Goal: Information Seeking & Learning: Learn about a topic

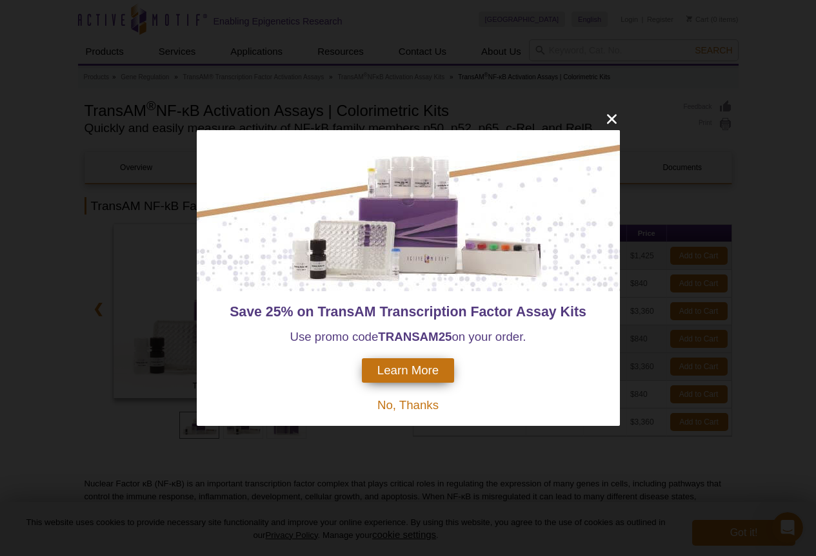
click at [414, 367] on span "Learn More" at bounding box center [407, 371] width 61 height 14
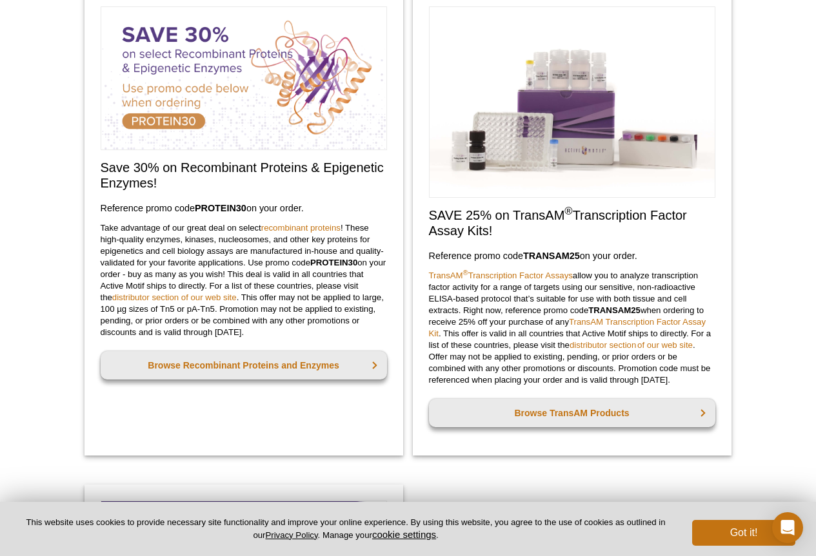
scroll to position [461, 0]
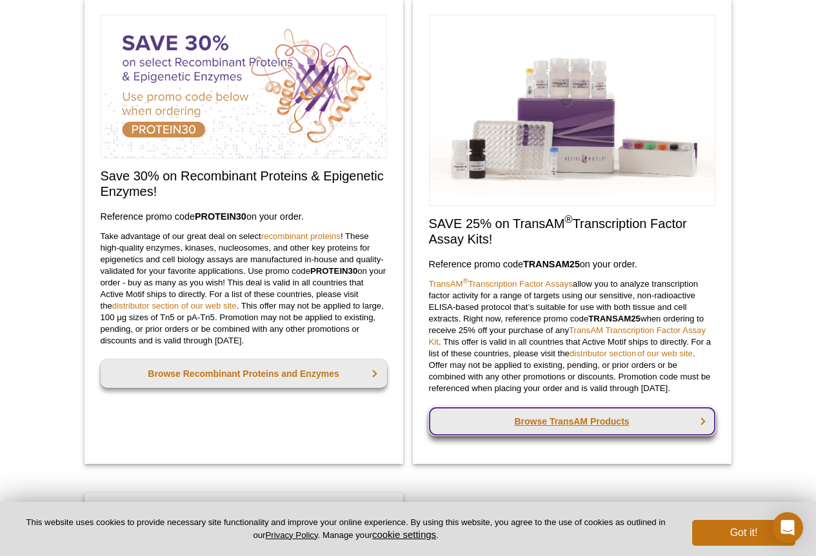
click at [565, 418] on link "Browse TransAM Products" at bounding box center [572, 422] width 286 height 28
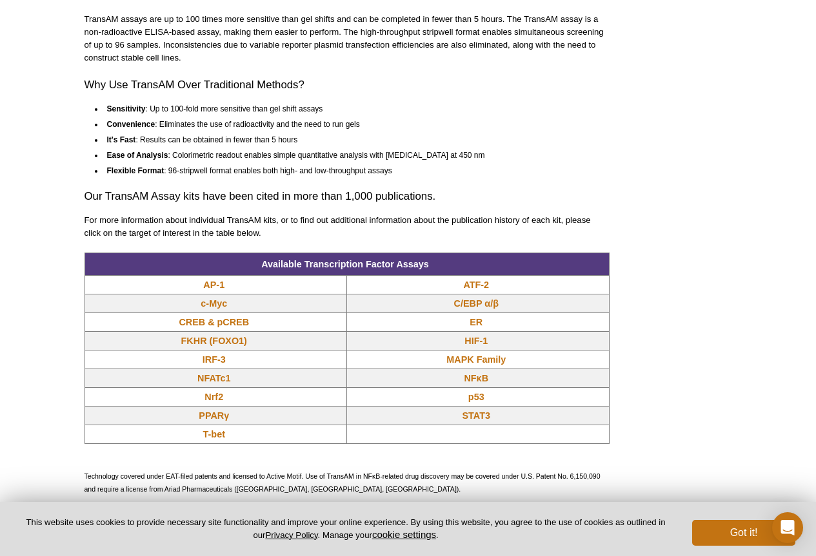
scroll to position [894, 0]
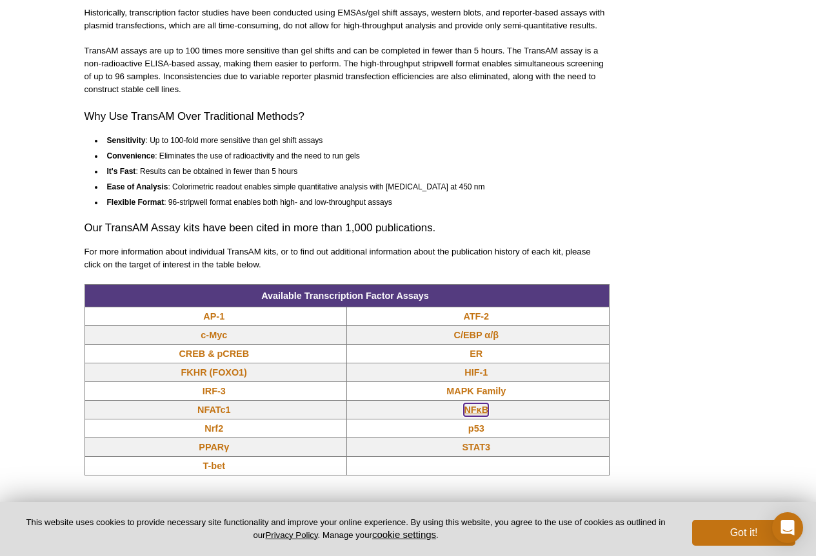
click at [486, 408] on link "NFκB" at bounding box center [476, 410] width 25 height 13
click at [475, 413] on link "NFκB" at bounding box center [476, 410] width 25 height 13
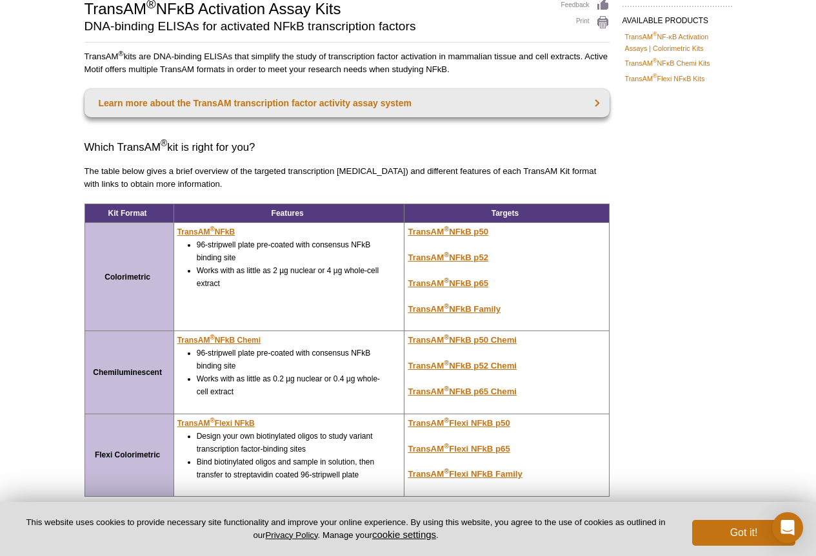
scroll to position [103, 0]
